Goal: Navigation & Orientation: Go to known website

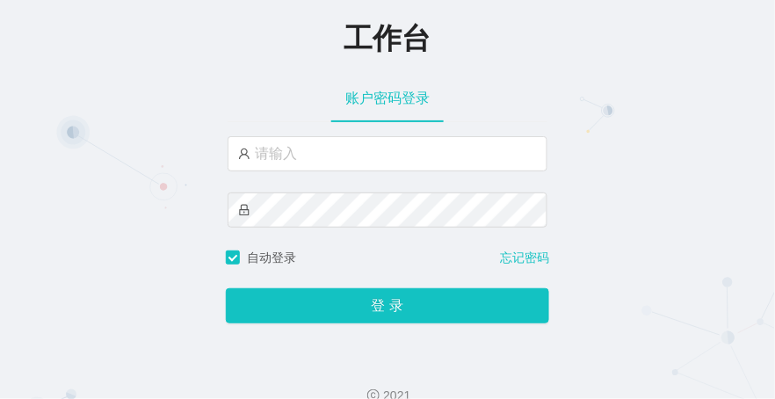
click at [204, 79] on div "工作台 账户密码登录 自动登录 忘记密码 登 录" at bounding box center [387, 172] width 775 height 345
